Goal: Task Accomplishment & Management: Complete application form

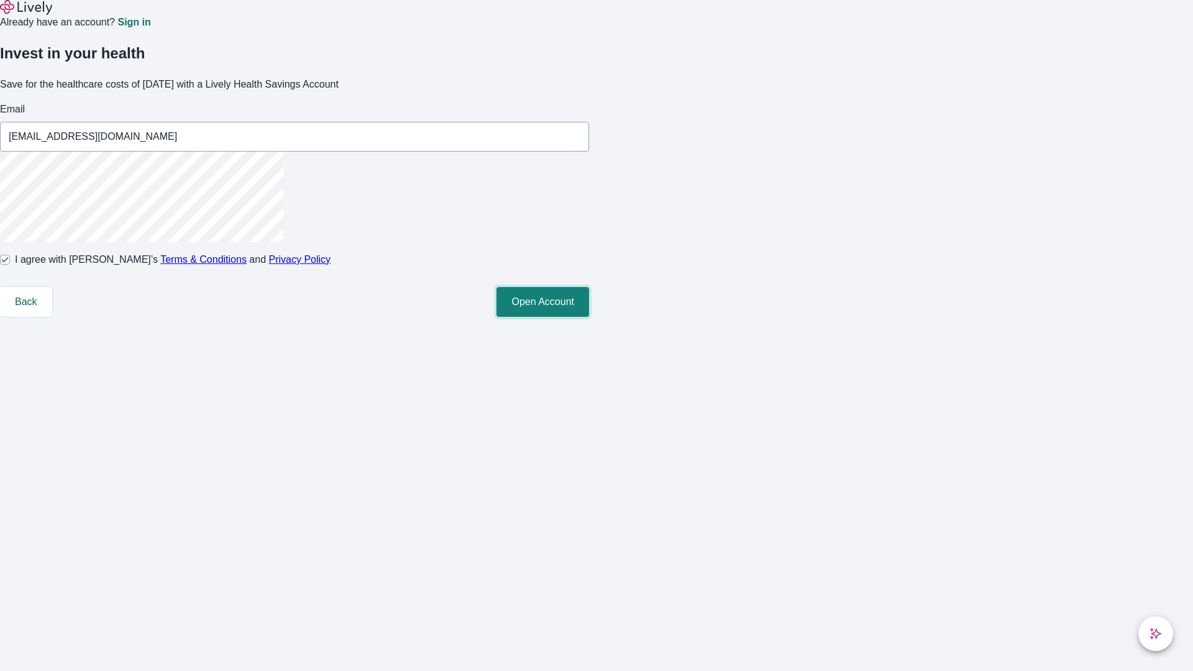
click at [589, 317] on button "Open Account" at bounding box center [543, 302] width 93 height 30
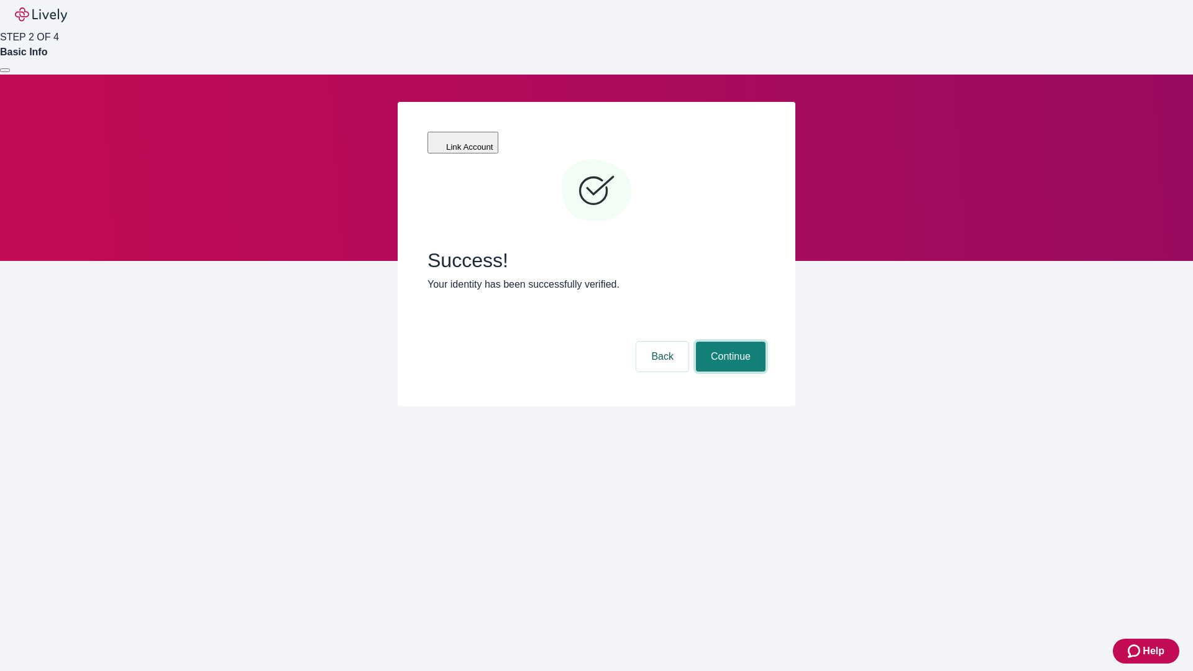
click at [729, 342] on button "Continue" at bounding box center [731, 357] width 70 height 30
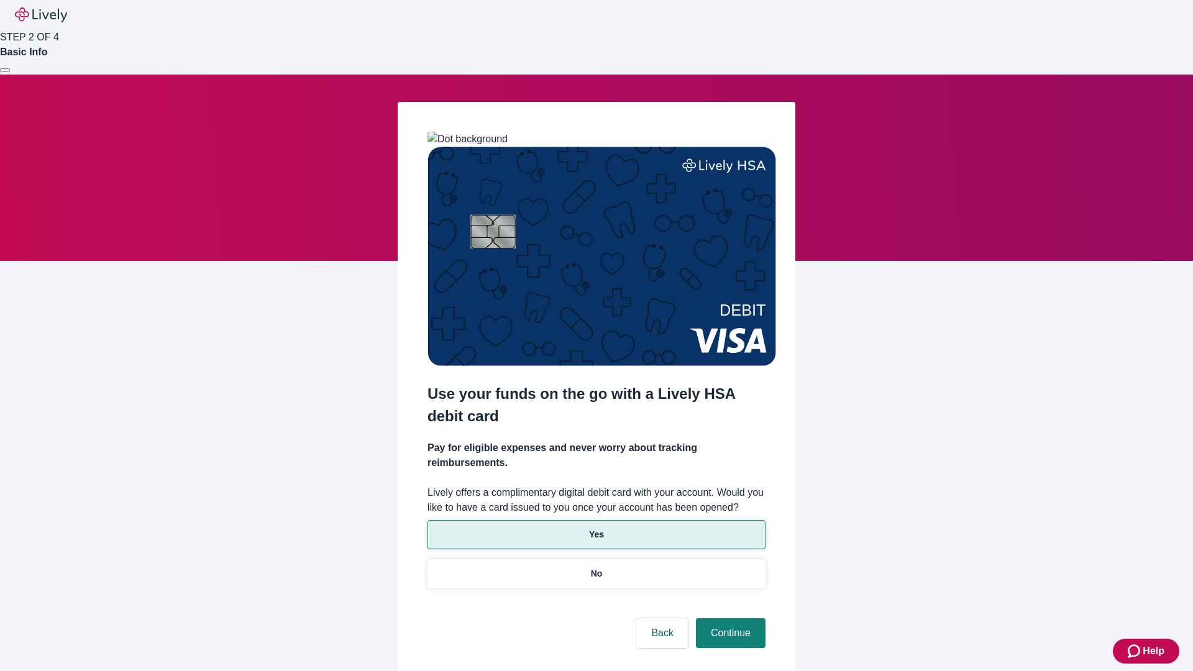
click at [596, 528] on p "Yes" at bounding box center [596, 534] width 15 height 13
click at [729, 618] on button "Continue" at bounding box center [731, 633] width 70 height 30
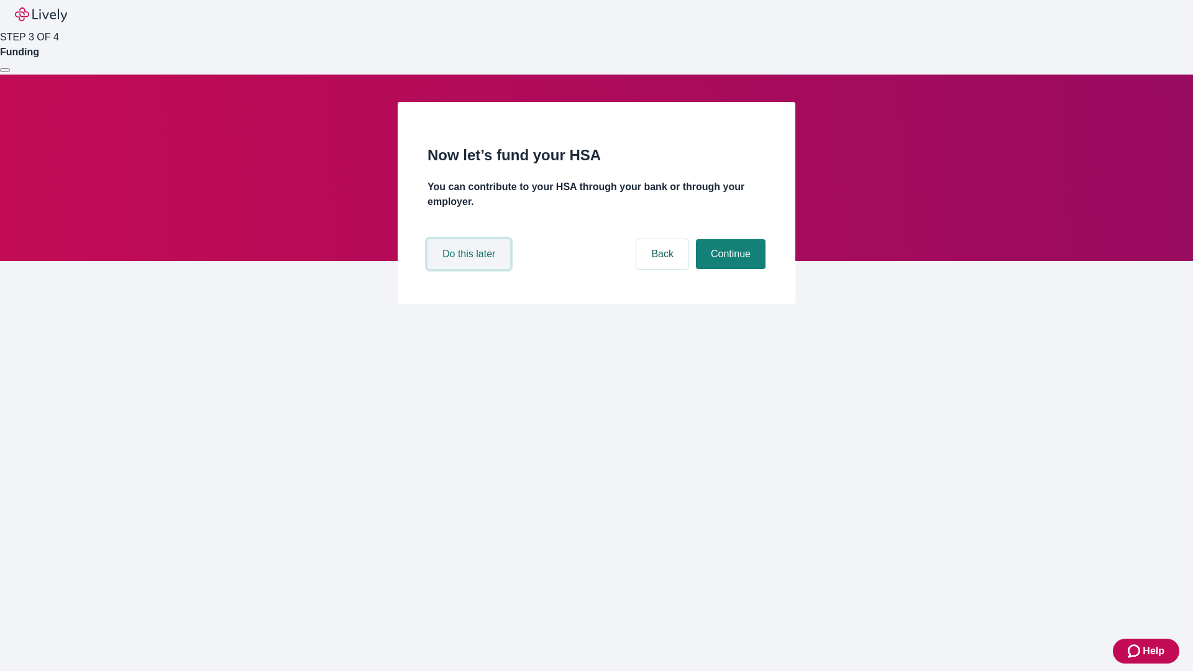
click at [471, 269] on button "Do this later" at bounding box center [469, 254] width 83 height 30
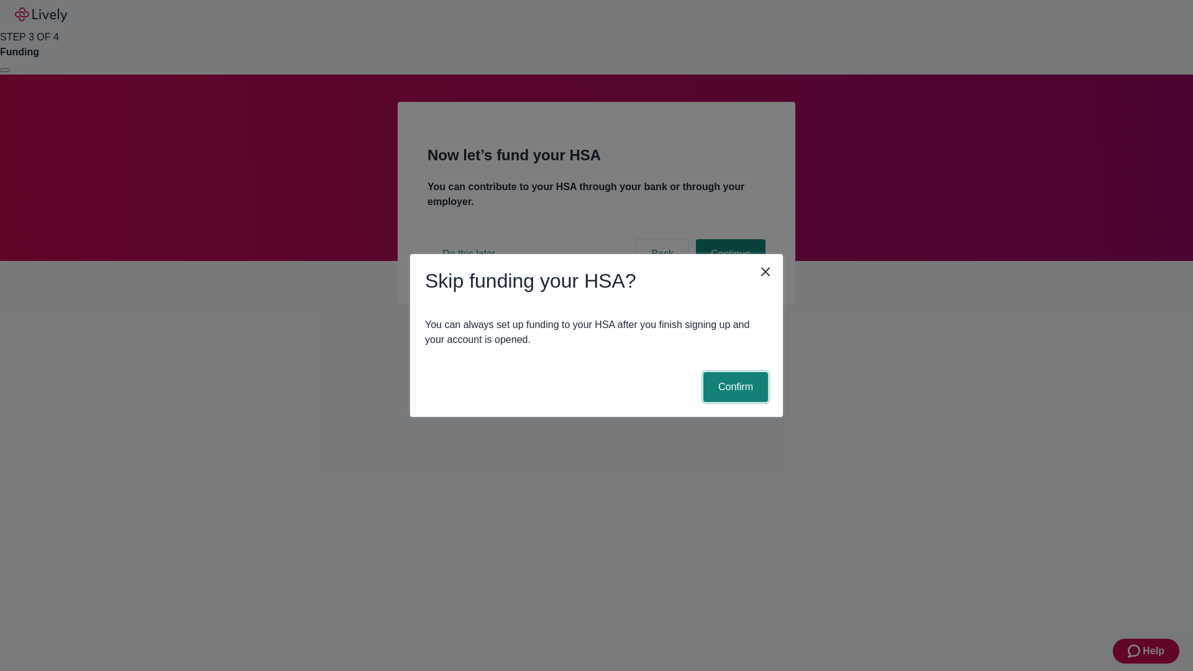
click at [734, 387] on button "Confirm" at bounding box center [736, 387] width 65 height 30
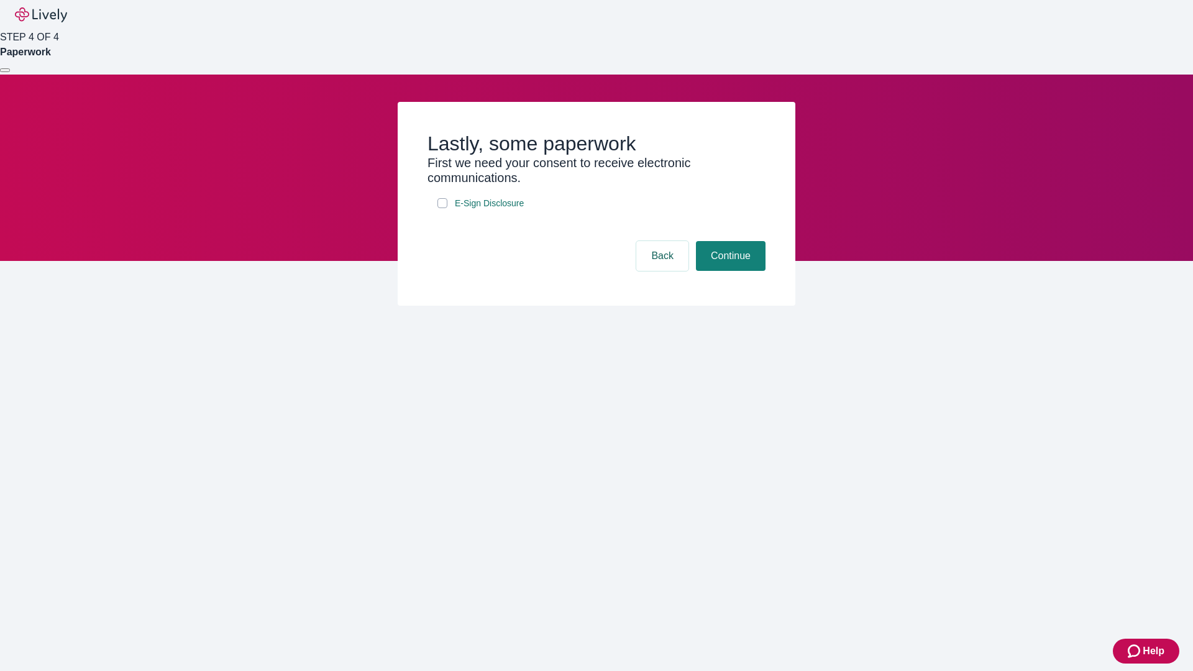
click at [443, 208] on input "E-Sign Disclosure" at bounding box center [443, 203] width 10 height 10
checkbox input "true"
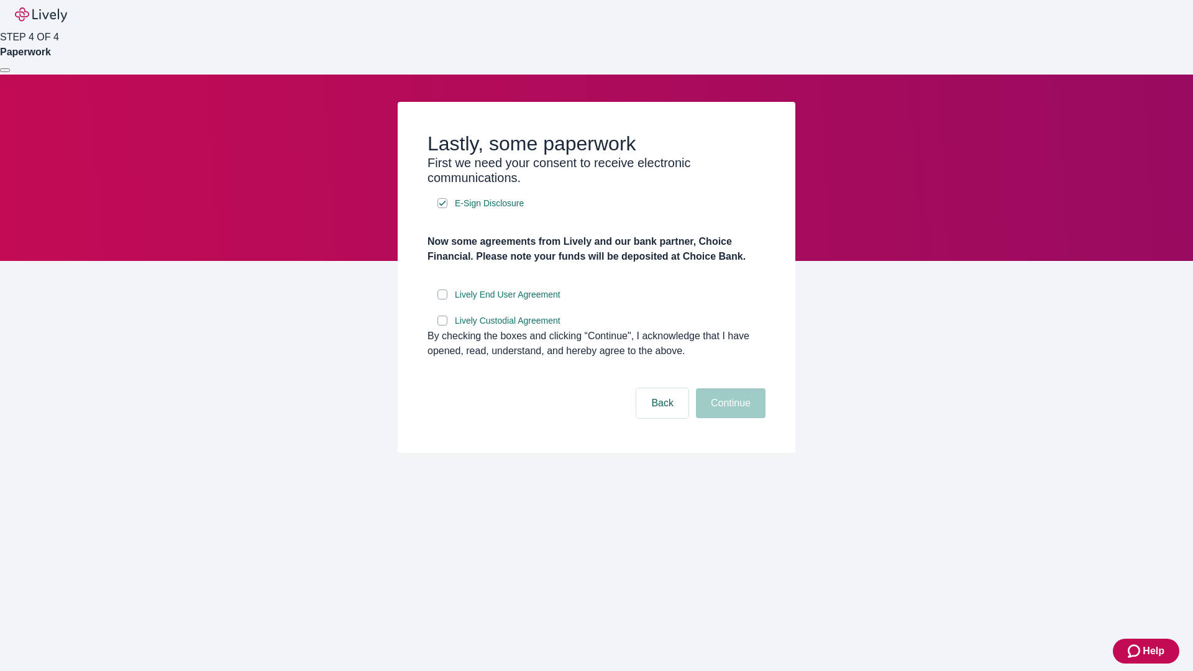
click at [443, 300] on input "Lively End User Agreement" at bounding box center [443, 295] width 10 height 10
checkbox input "true"
click at [443, 326] on input "Lively Custodial Agreement" at bounding box center [443, 321] width 10 height 10
checkbox input "true"
click at [729, 418] on button "Continue" at bounding box center [731, 403] width 70 height 30
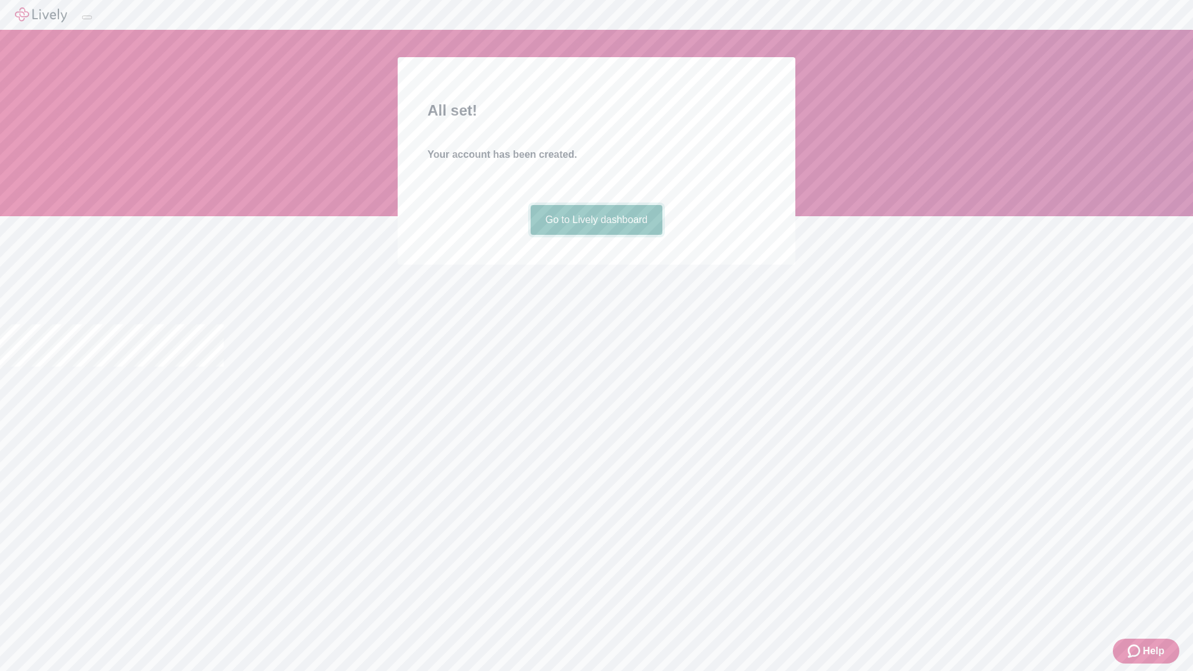
click at [596, 235] on link "Go to Lively dashboard" at bounding box center [597, 220] width 132 height 30
